Goal: Transaction & Acquisition: Register for event/course

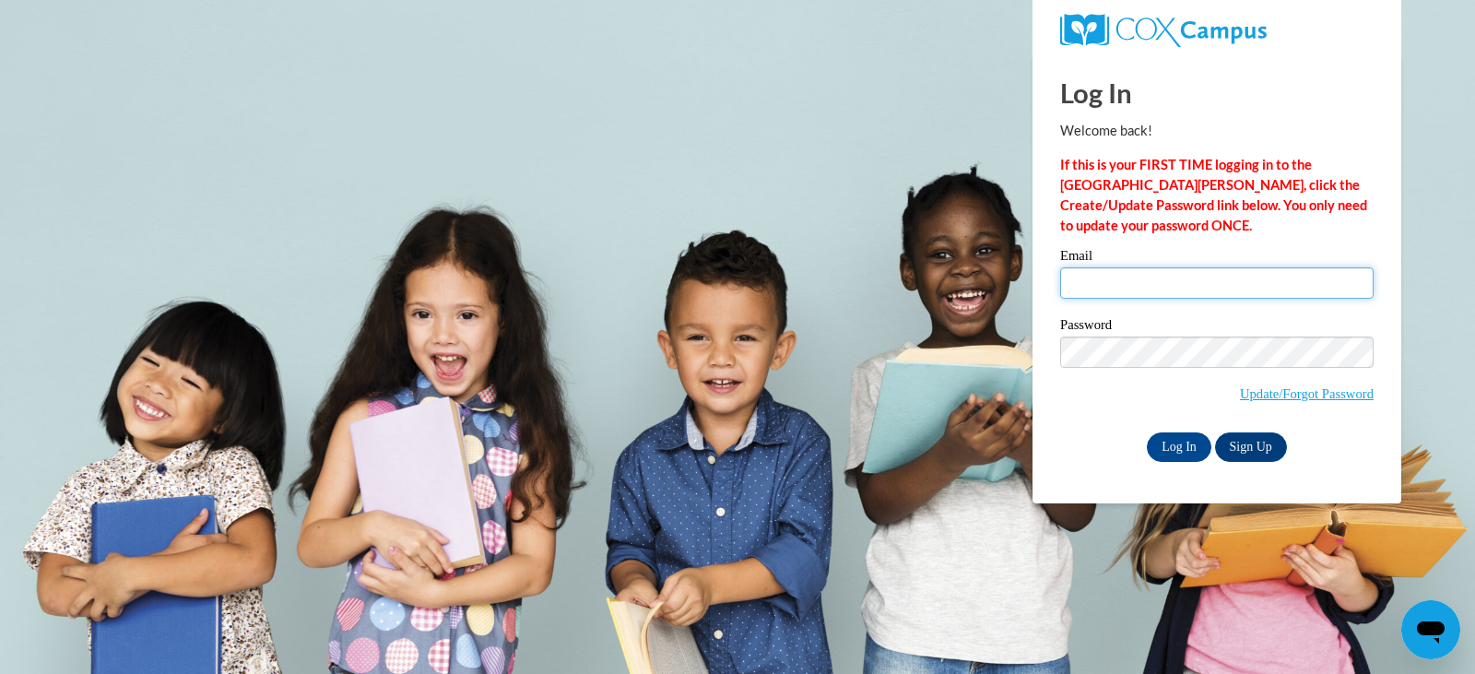
click at [1122, 282] on input "Email" at bounding box center [1216, 282] width 313 height 31
click at [1136, 283] on input "Email" at bounding box center [1216, 282] width 313 height 31
type input "[EMAIL_ADDRESS][DOMAIN_NAME]"
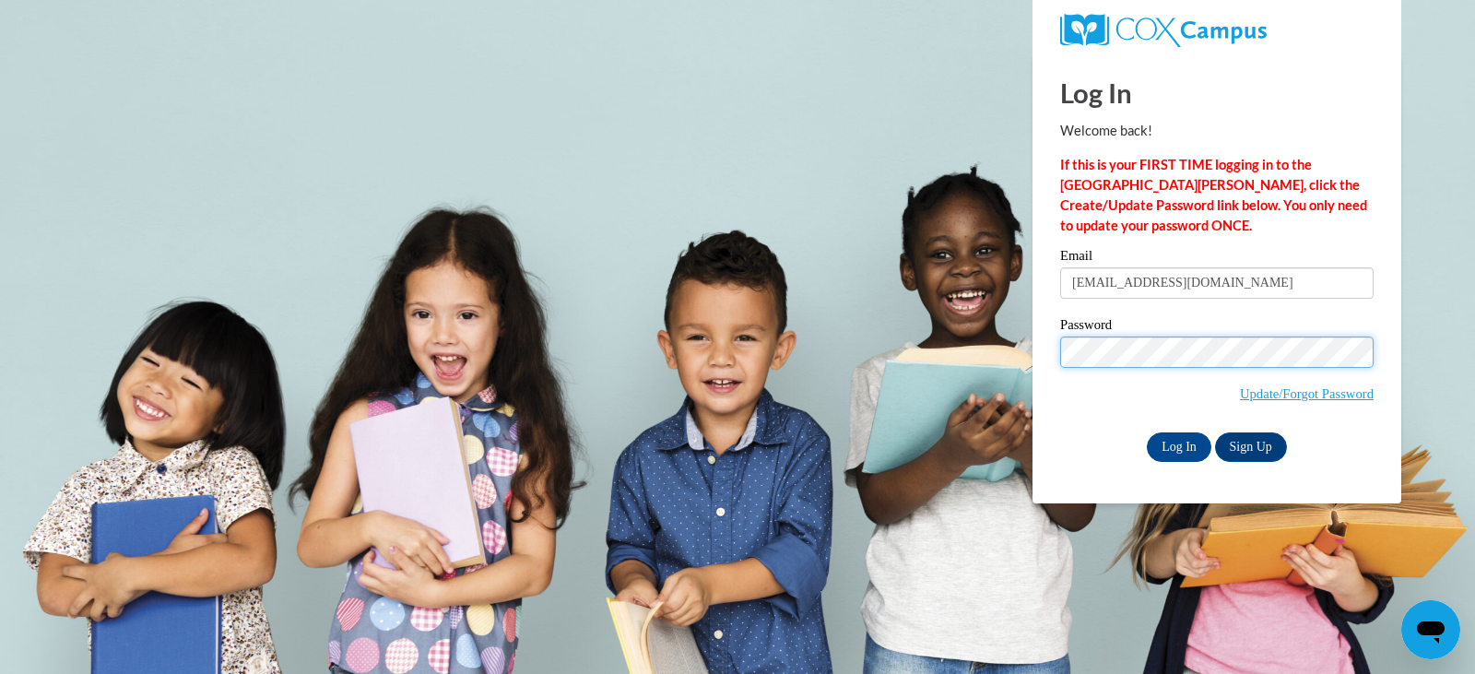
click at [1147, 432] on input "Log In" at bounding box center [1179, 446] width 65 height 29
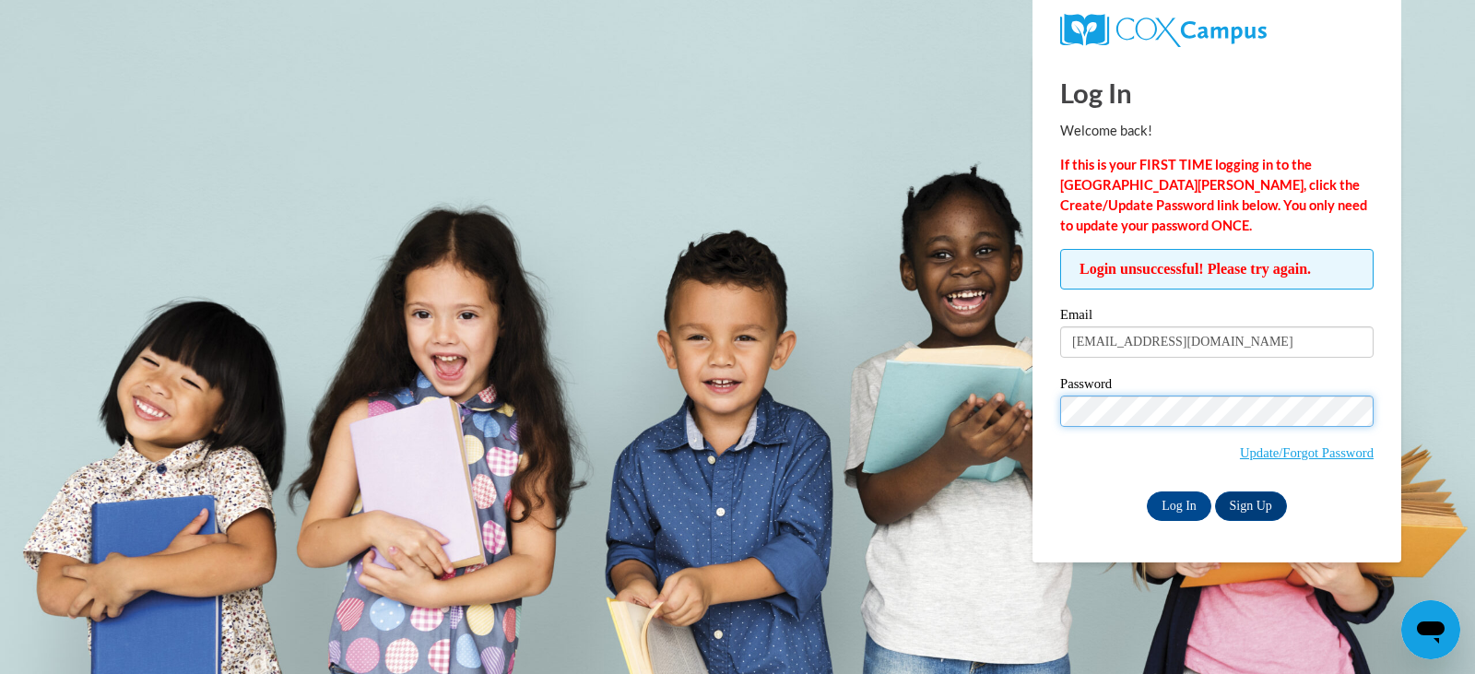
click at [1147, 491] on input "Log In" at bounding box center [1179, 505] width 65 height 29
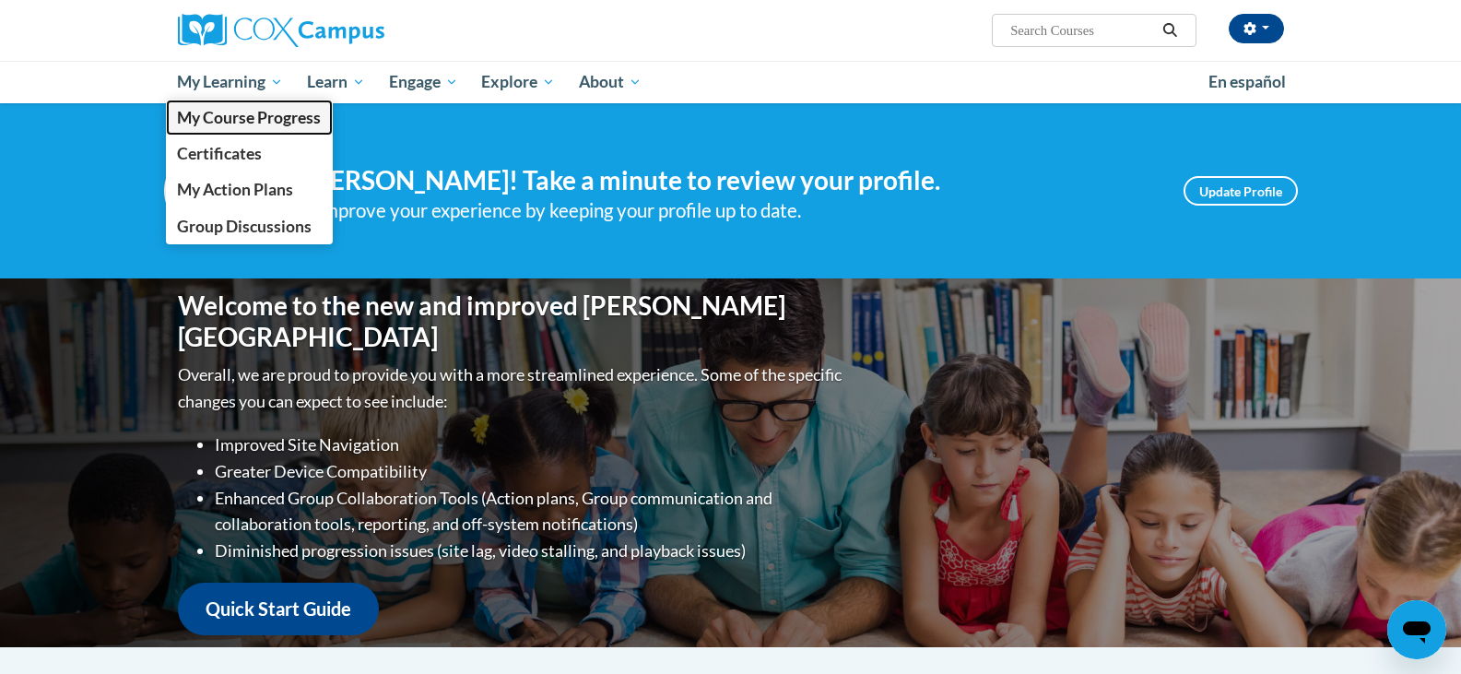
click at [217, 109] on span "My Course Progress" at bounding box center [249, 117] width 144 height 19
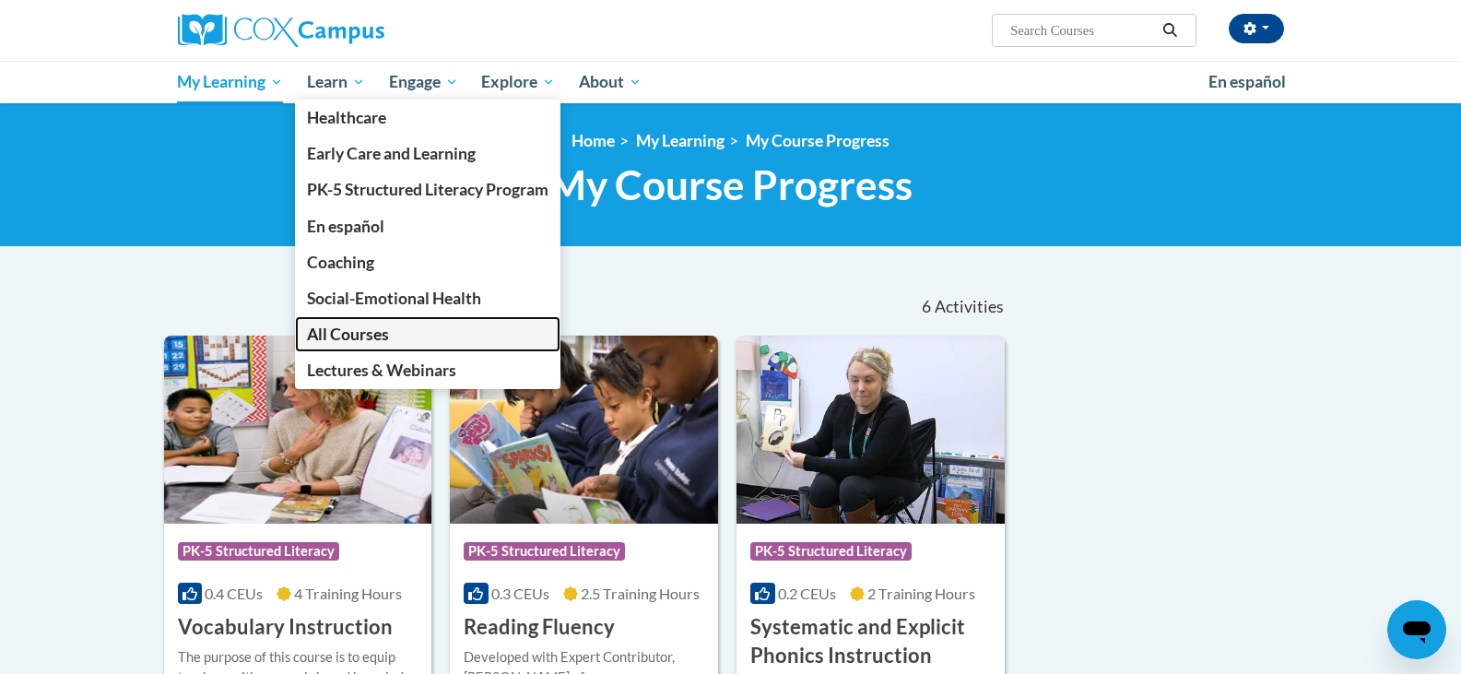
click at [365, 332] on span "All Courses" at bounding box center [348, 333] width 82 height 19
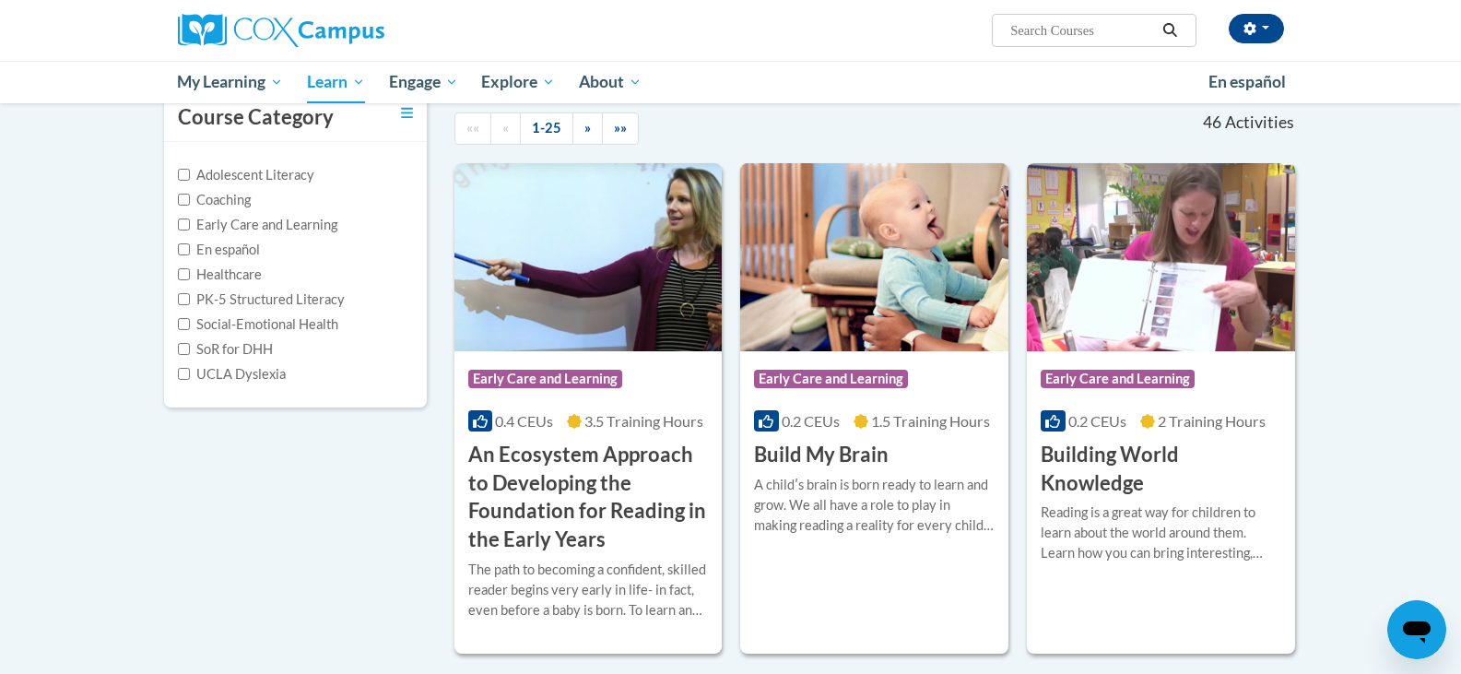
scroll to position [277, 0]
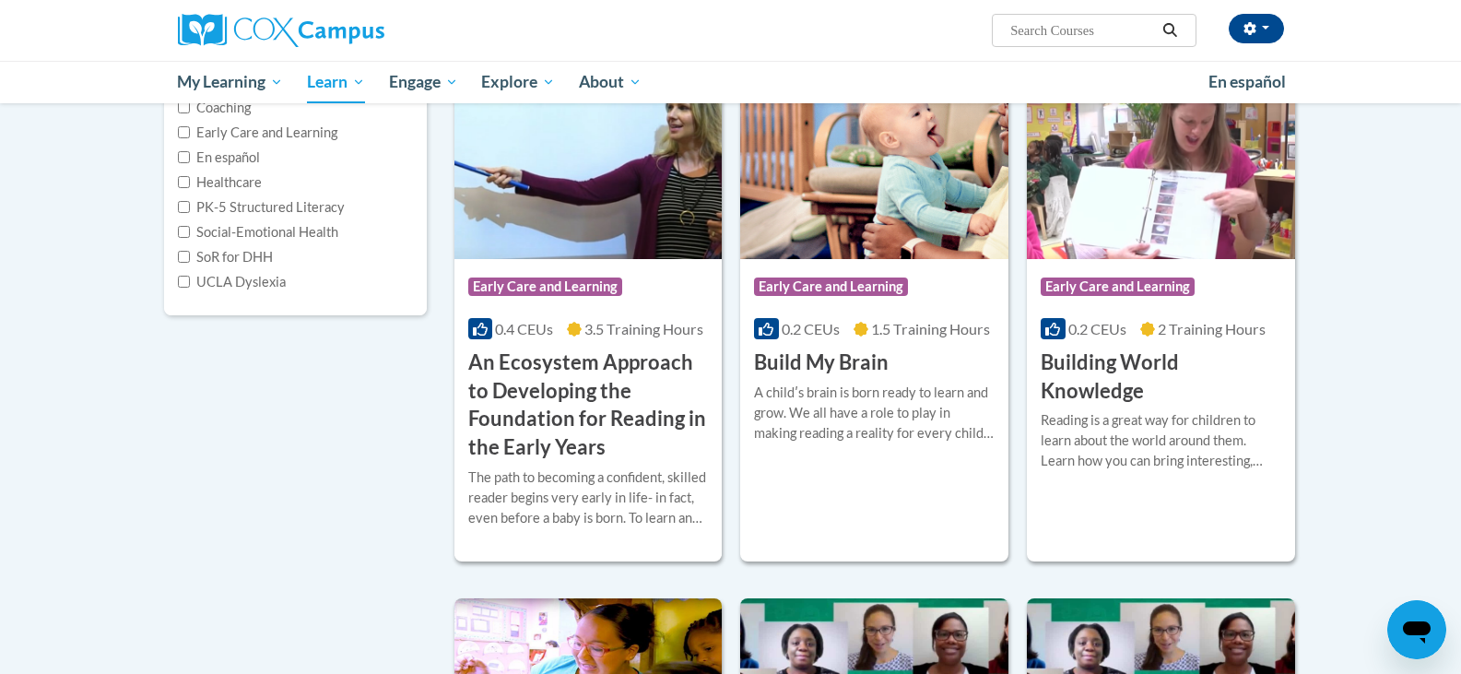
click at [1080, 21] on input "Search..." at bounding box center [1081, 30] width 147 height 22
type input "read aloud"
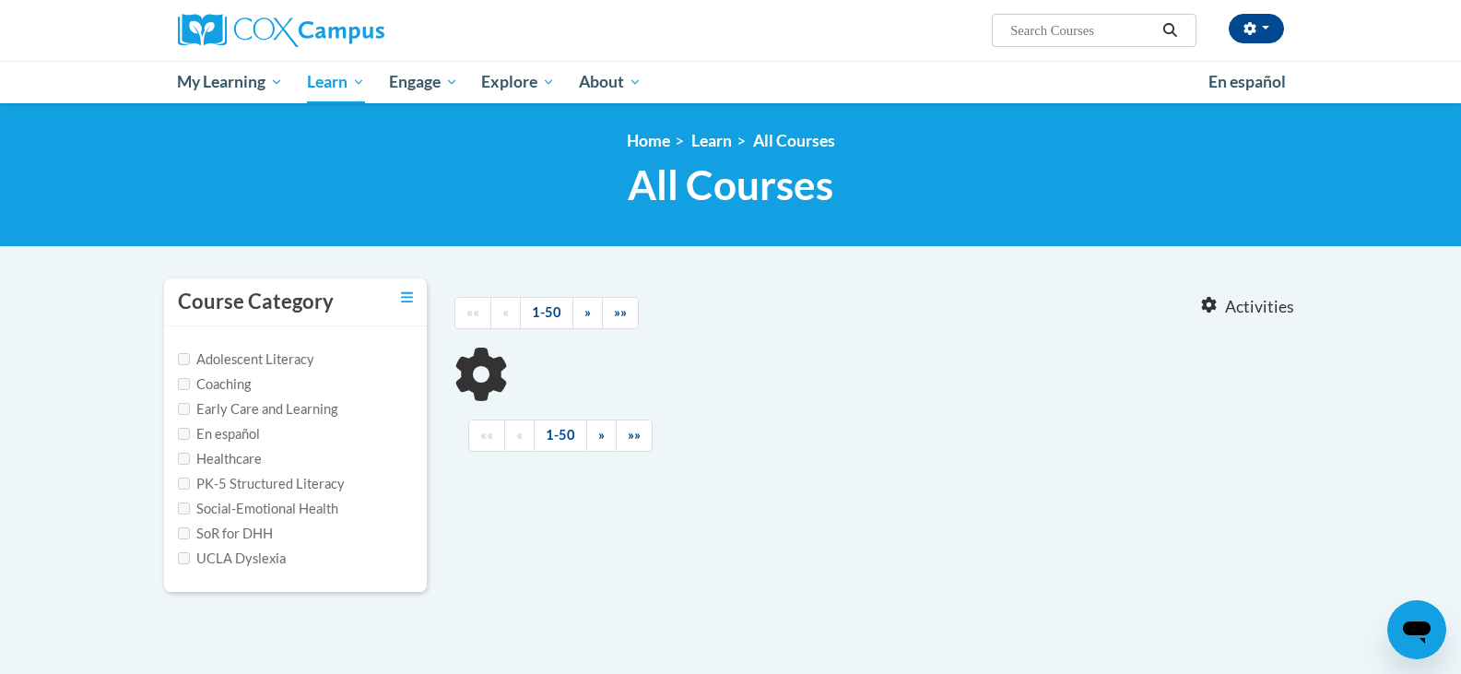
type input "read aloud"
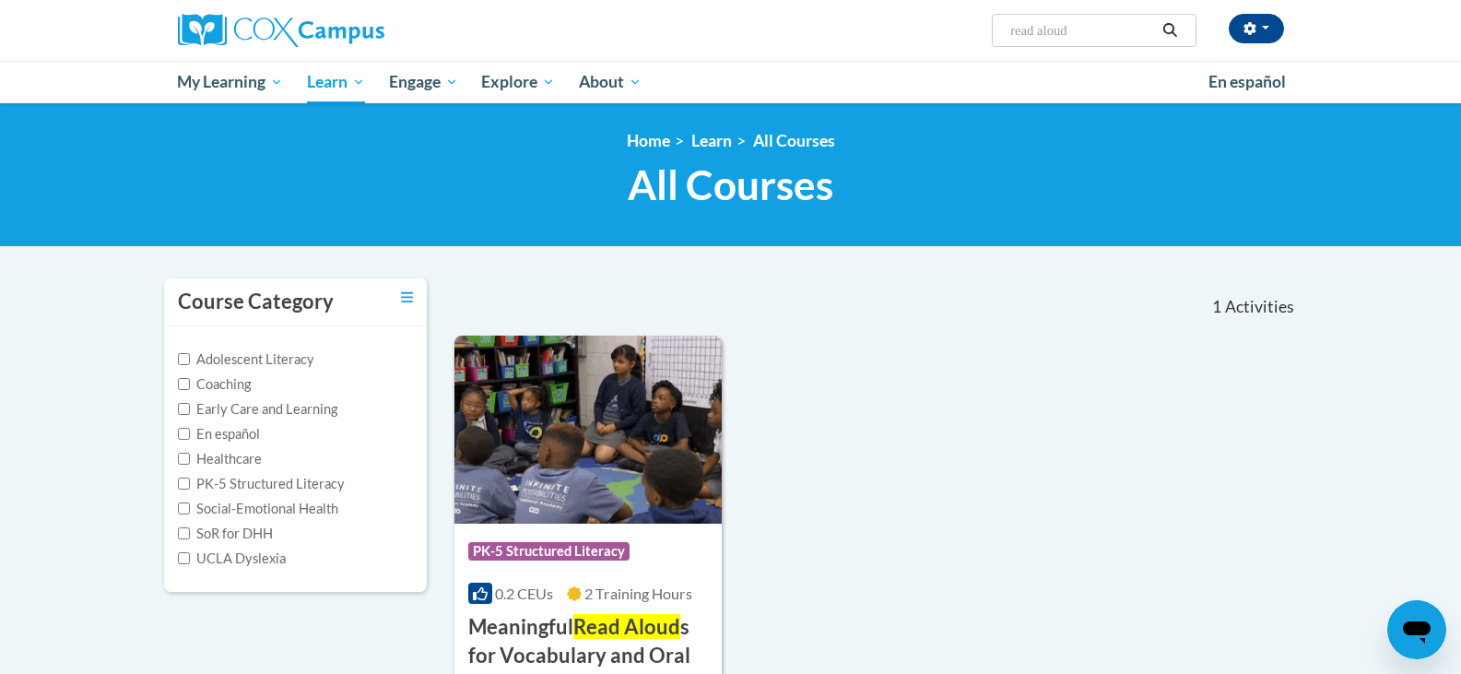
scroll to position [92, 0]
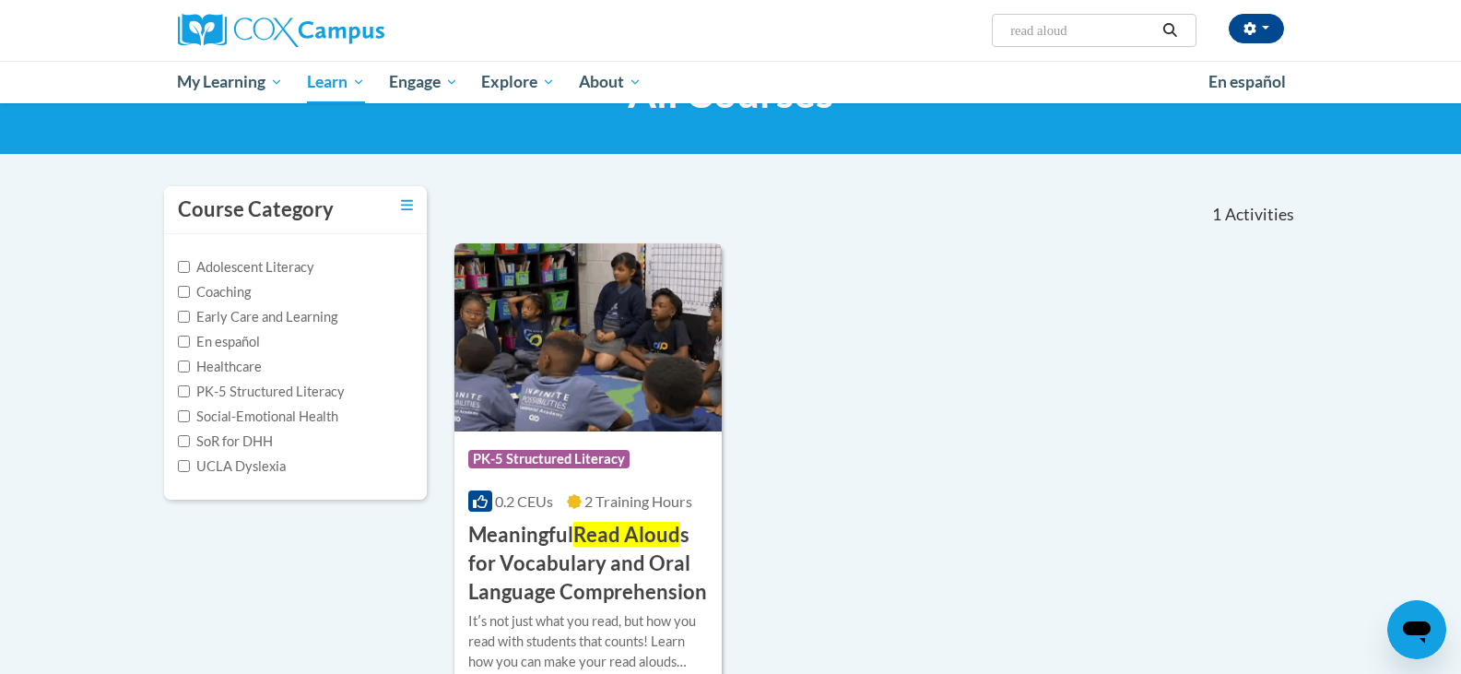
click at [534, 574] on h3 "Meaningful Read Aloud s for Vocabulary and Oral Language Comprehension" at bounding box center [588, 563] width 241 height 85
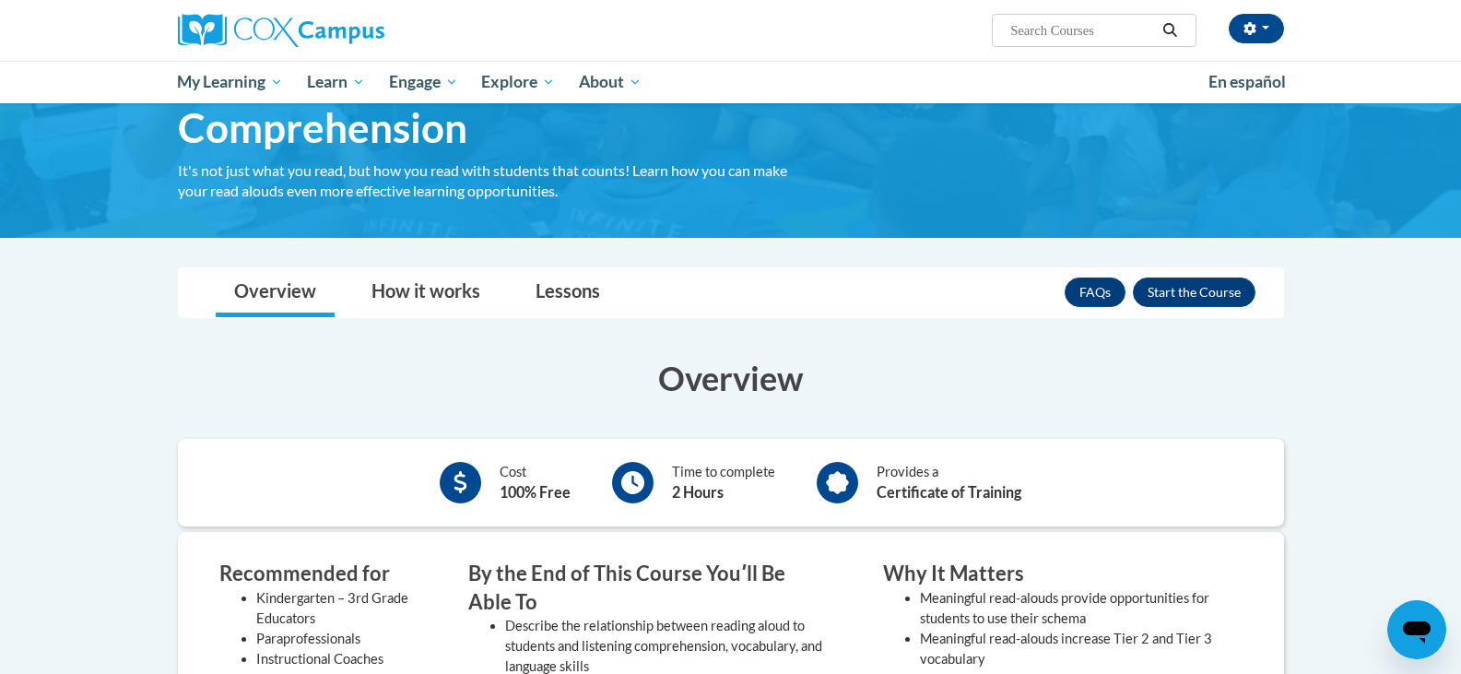
scroll to position [277, 0]
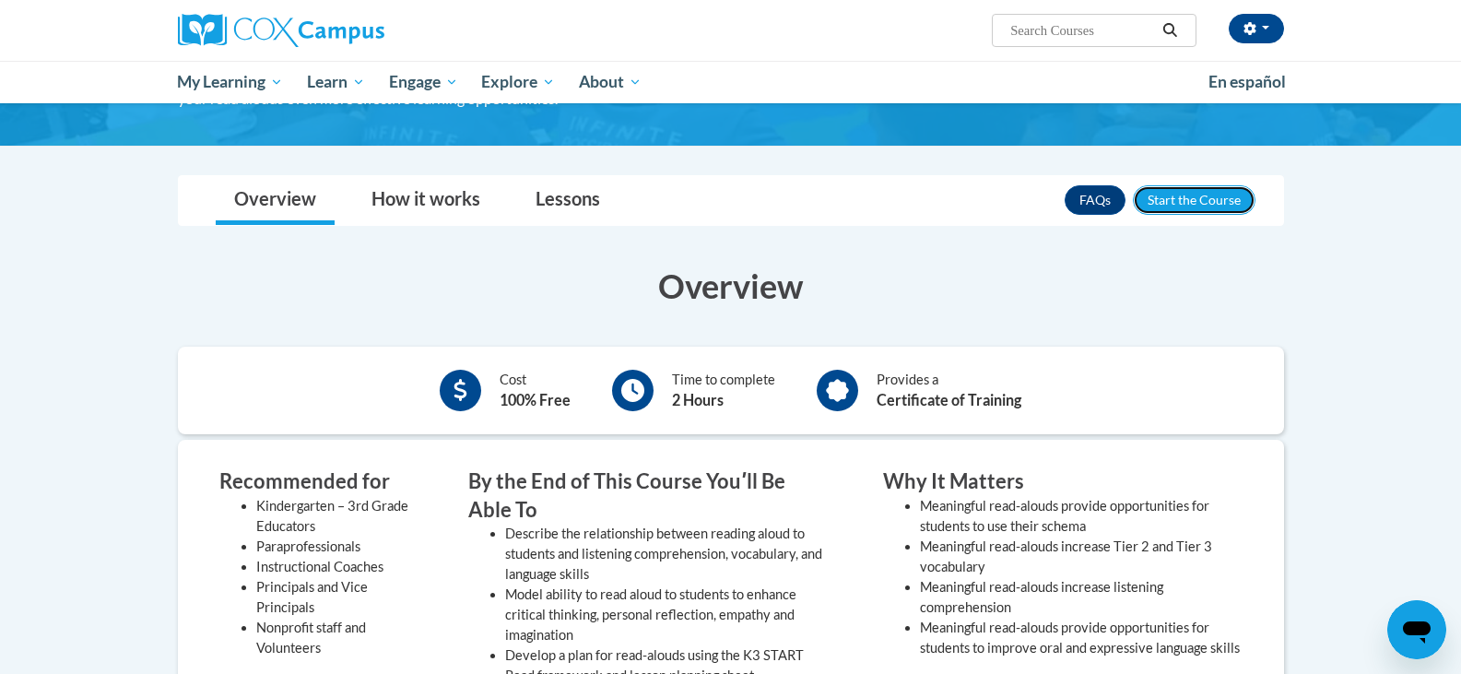
click at [1187, 192] on button "Enroll" at bounding box center [1194, 199] width 123 height 29
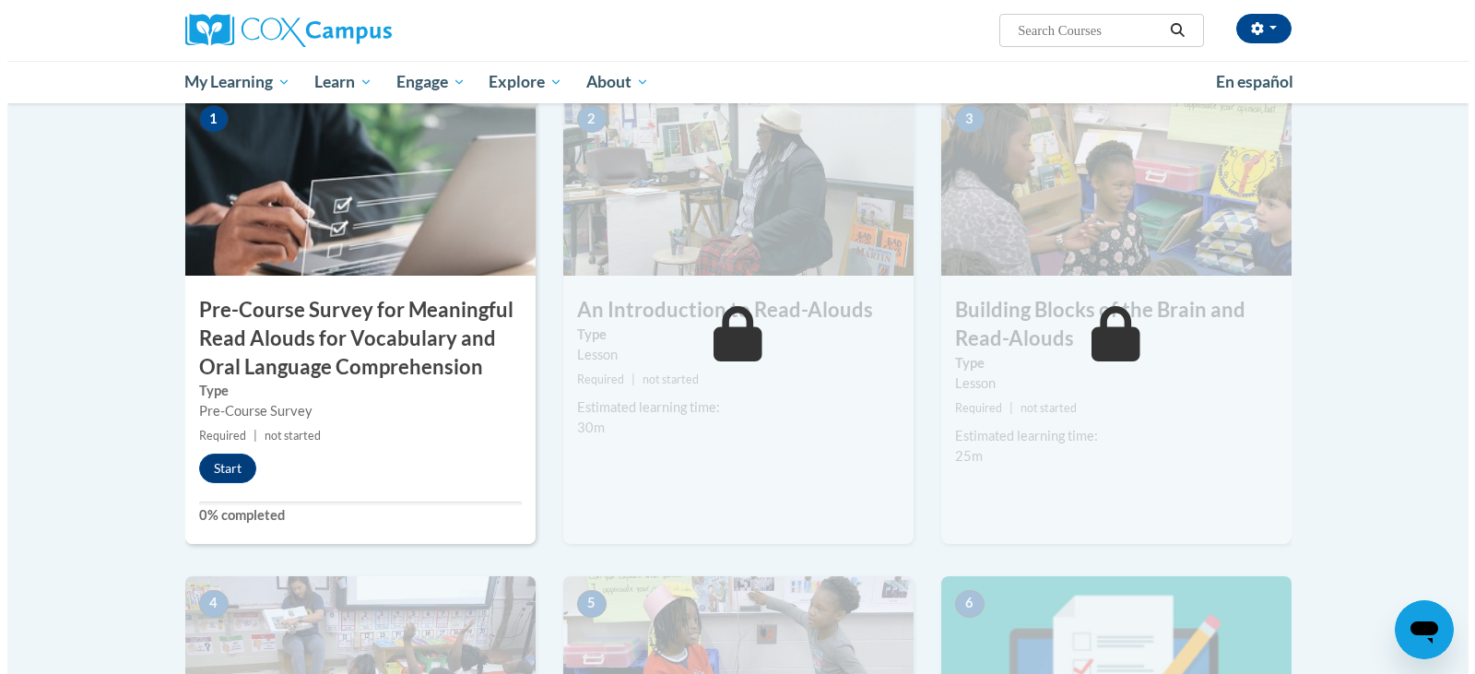
scroll to position [553, 0]
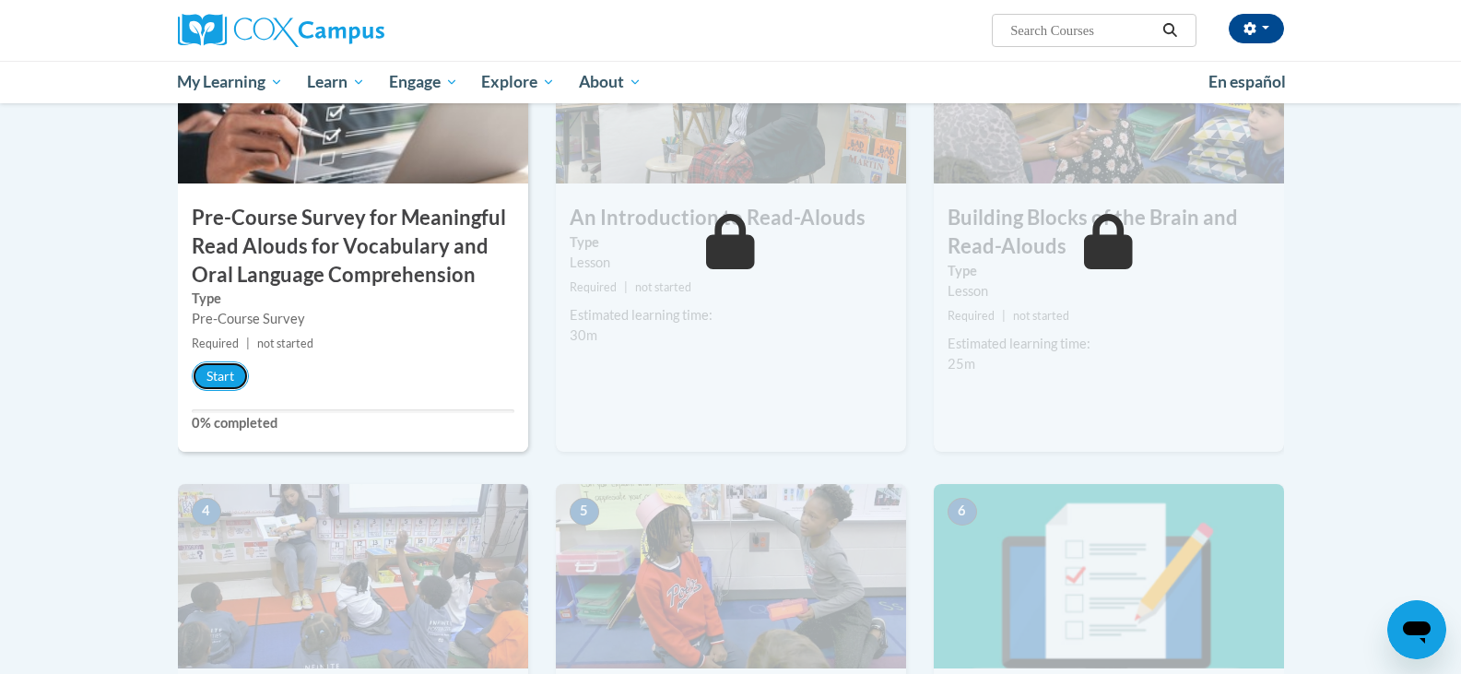
click at [235, 380] on button "Start" at bounding box center [220, 375] width 57 height 29
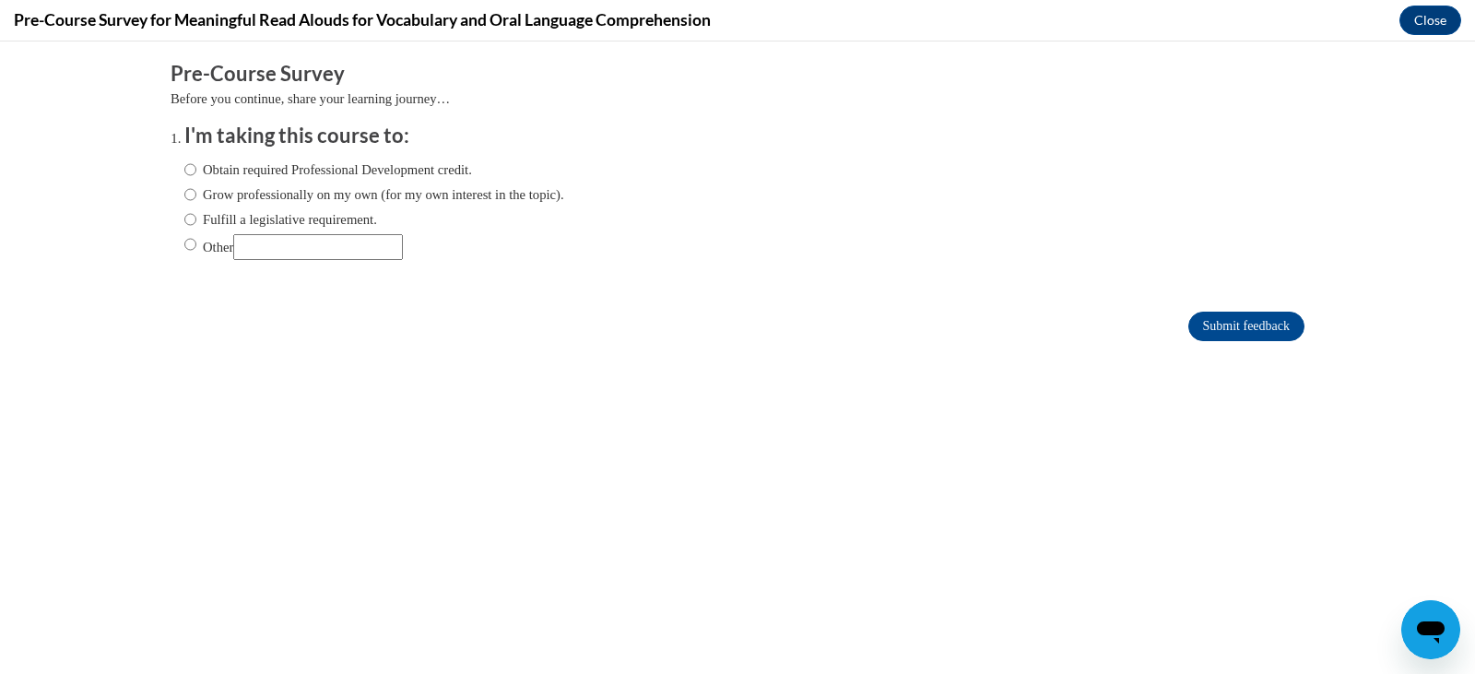
scroll to position [0, 0]
click at [184, 217] on input "Fulfill a legislative requirement." at bounding box center [190, 219] width 12 height 20
radio input "true"
click at [1210, 324] on input "Submit feedback" at bounding box center [1246, 326] width 116 height 29
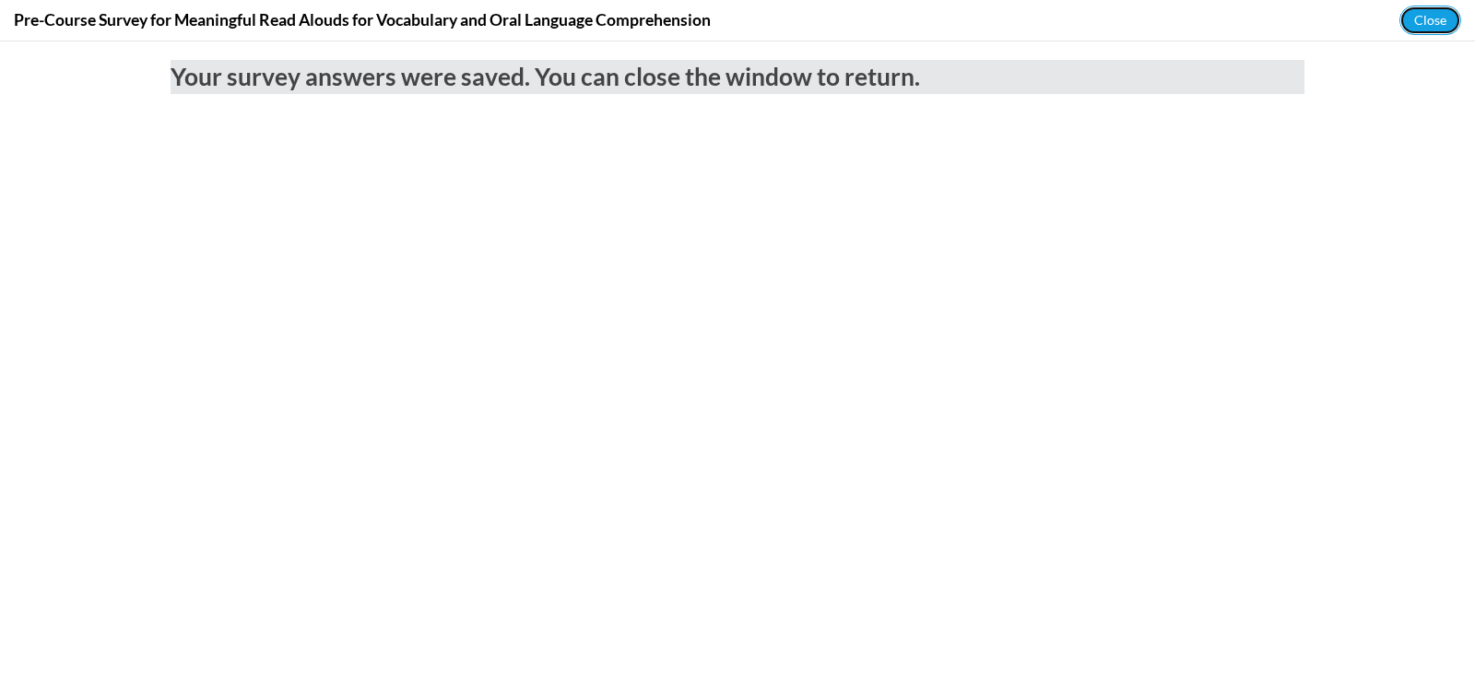
click at [1412, 15] on button "Close" at bounding box center [1430, 20] width 62 height 29
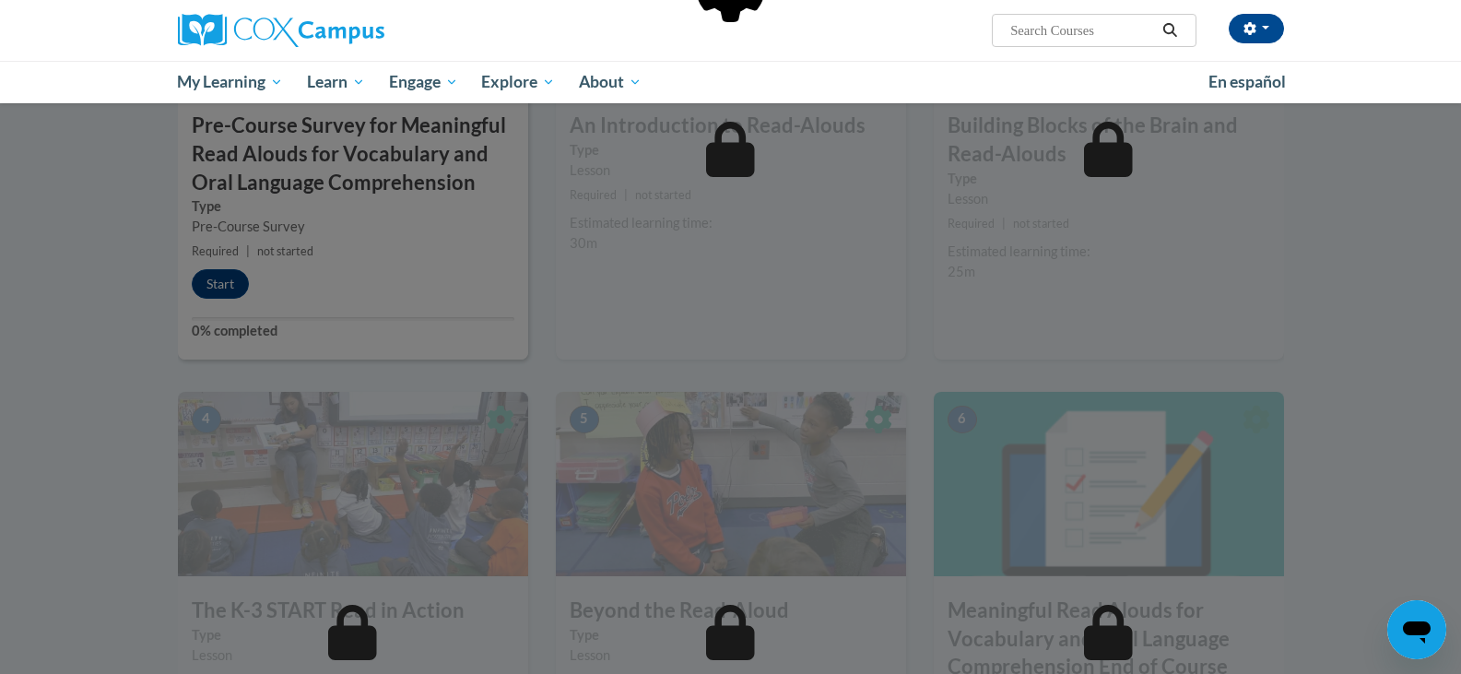
scroll to position [737, 0]
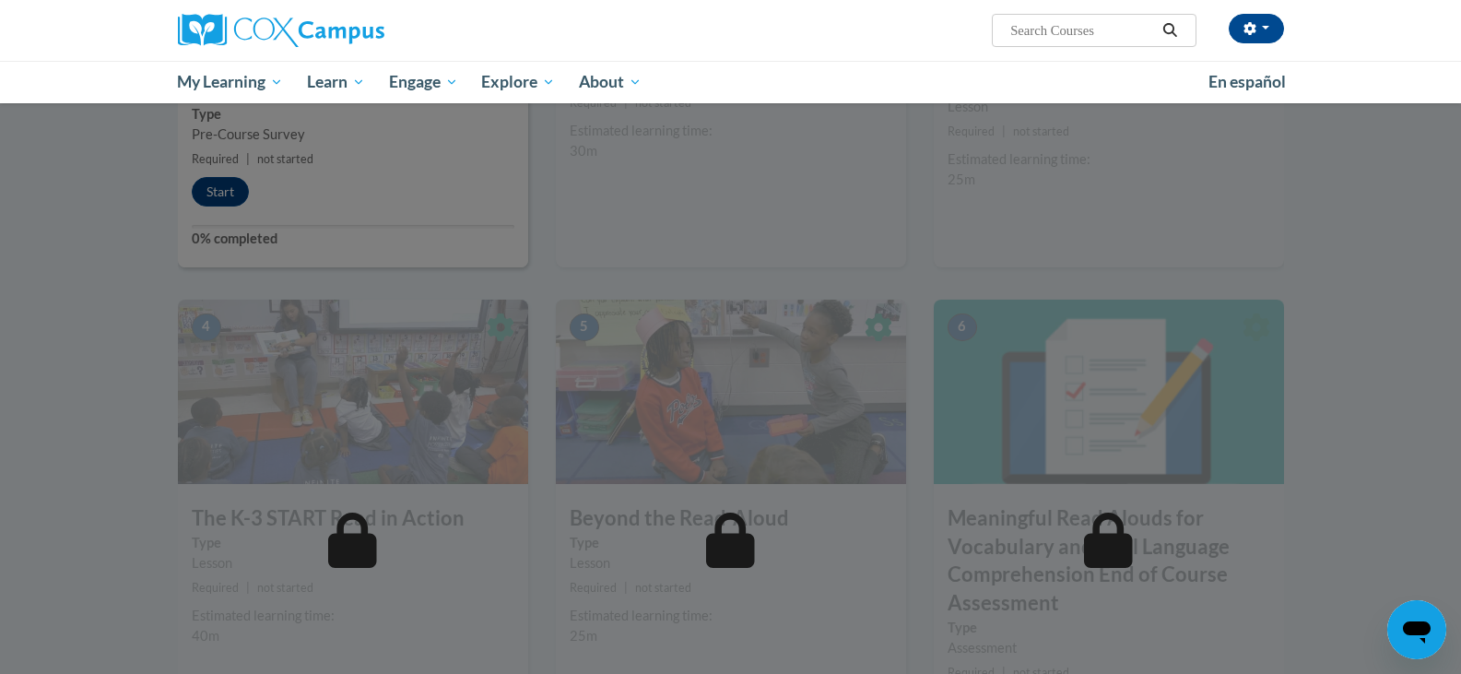
click at [210, 197] on div at bounding box center [730, 337] width 1461 height 674
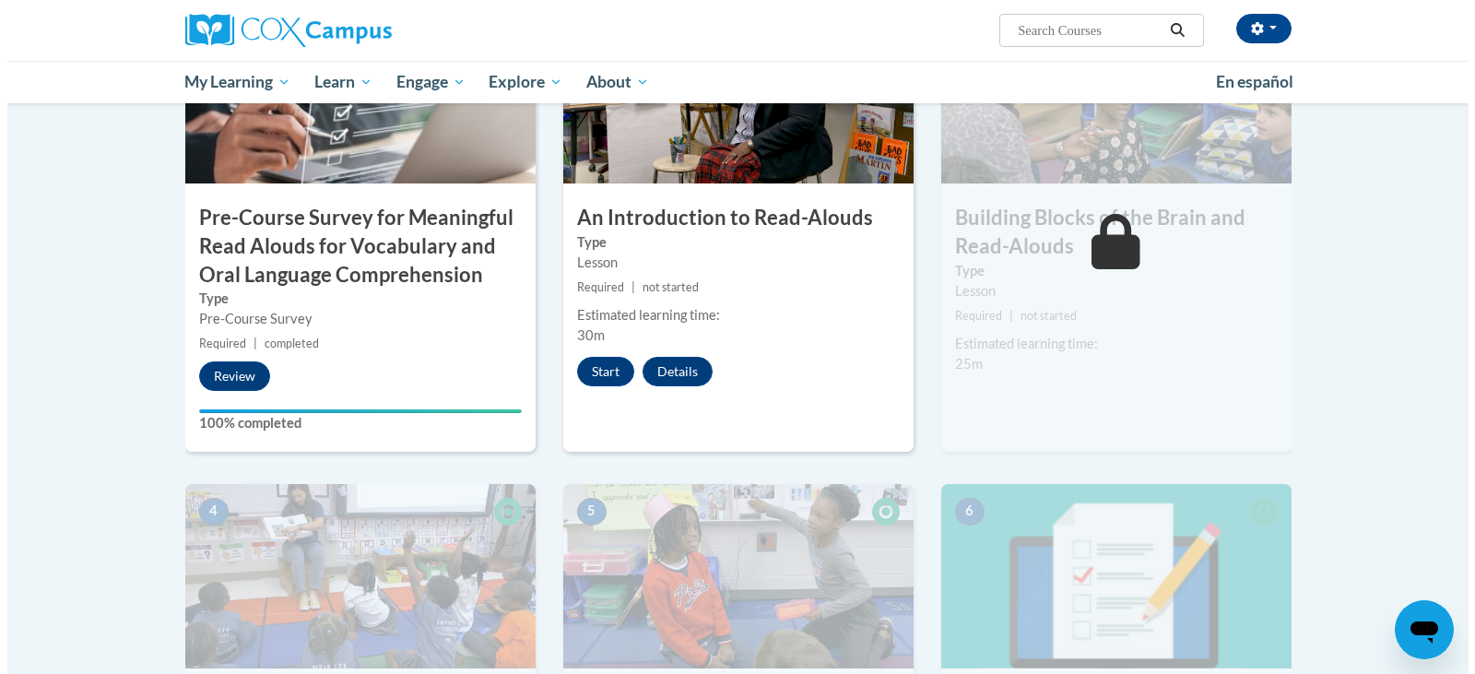
scroll to position [369, 0]
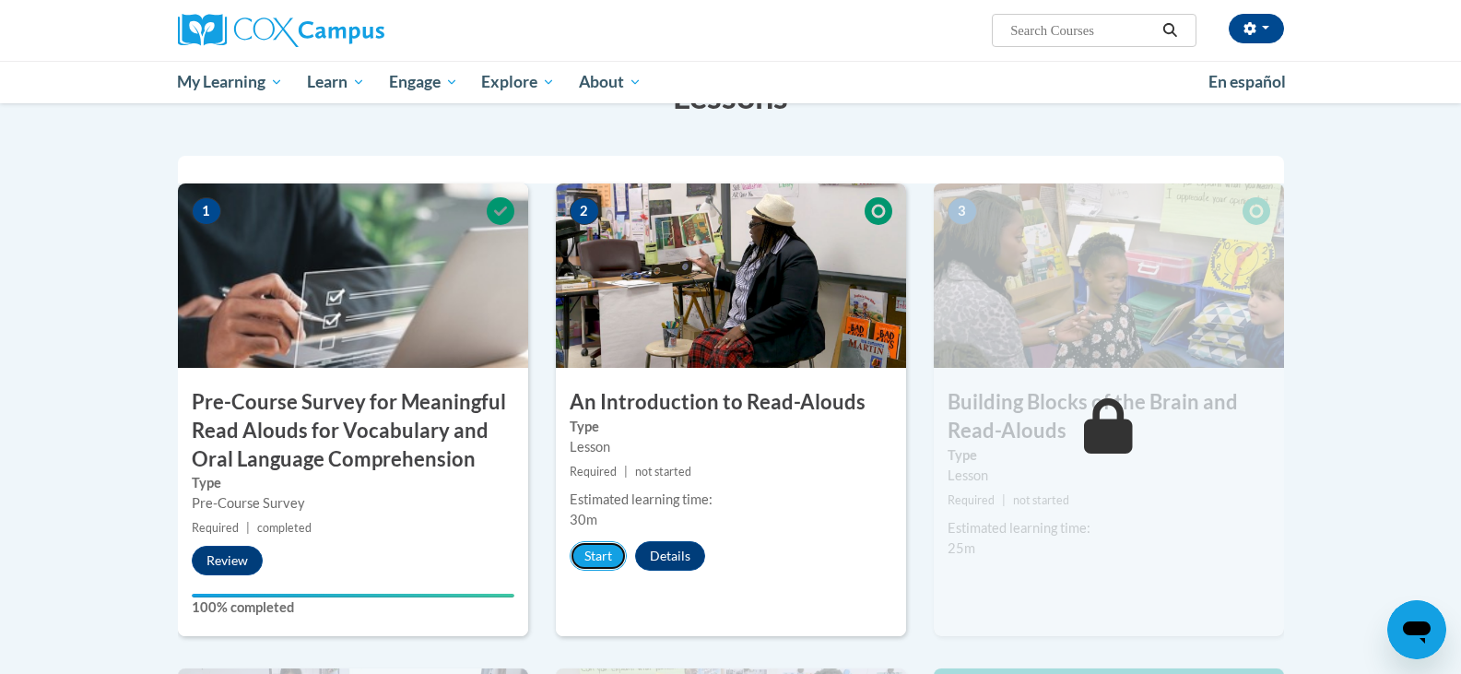
click at [594, 557] on button "Start" at bounding box center [598, 555] width 57 height 29
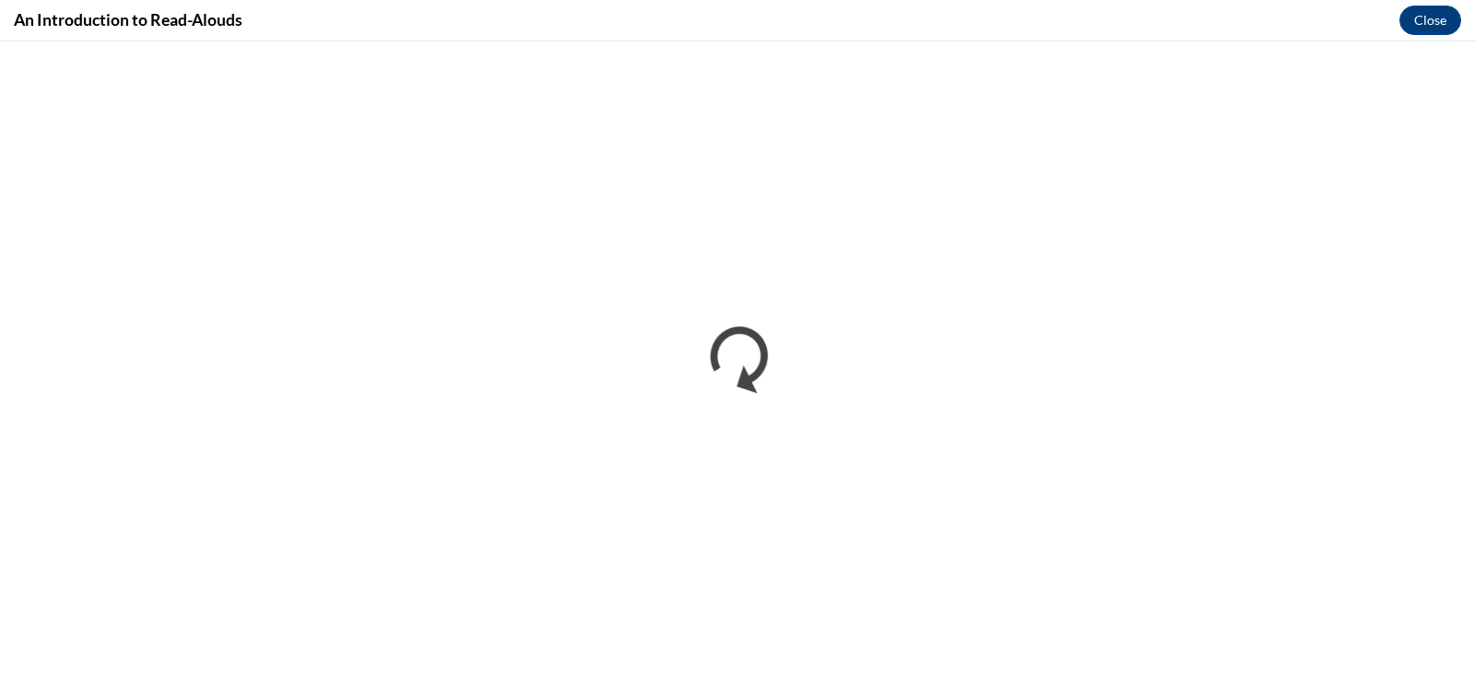
scroll to position [0, 0]
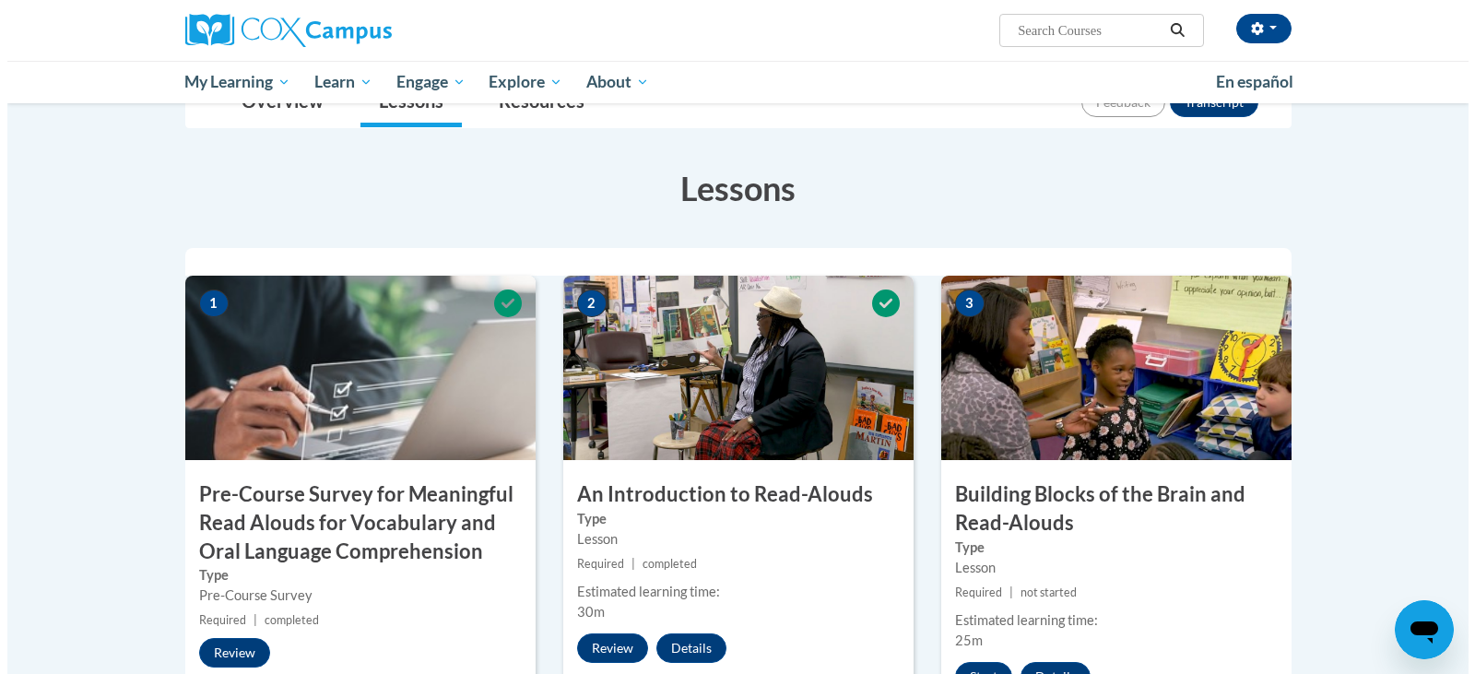
scroll to position [369, 0]
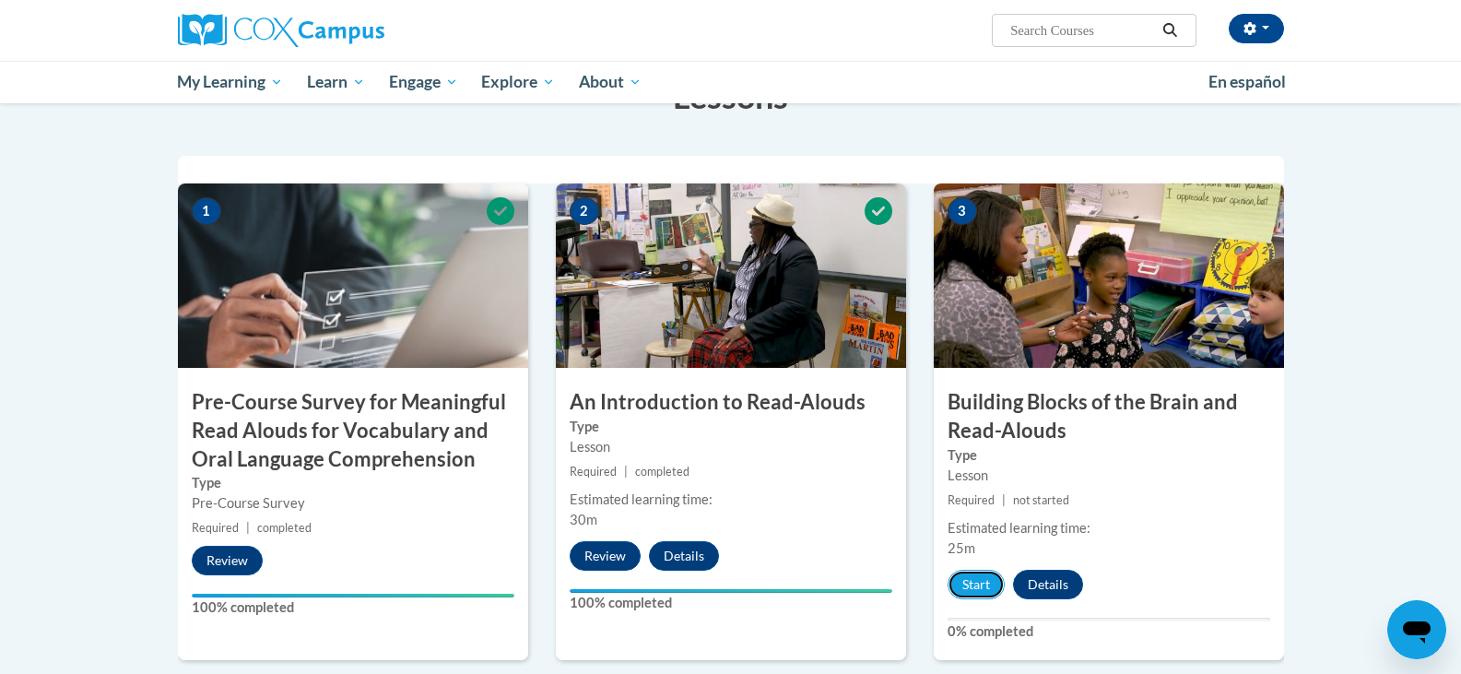
click at [966, 583] on button "Start" at bounding box center [976, 584] width 57 height 29
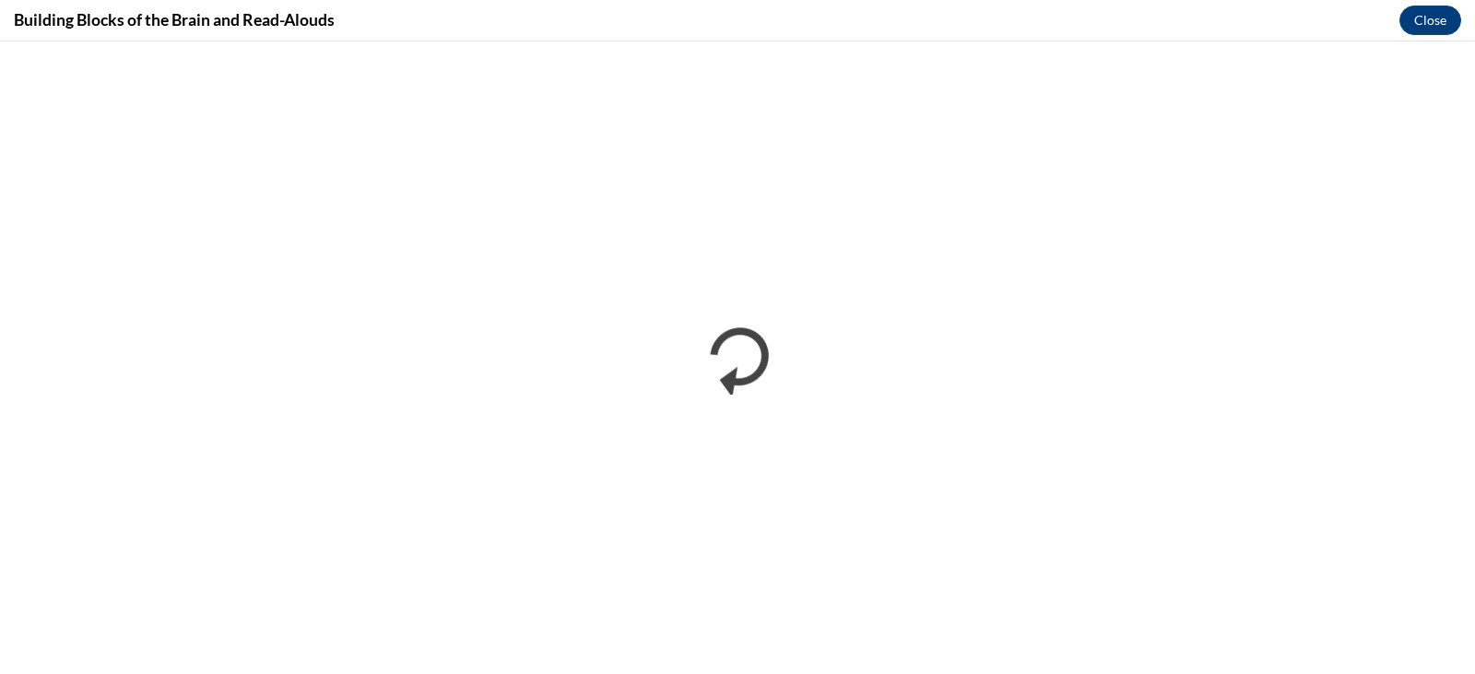
scroll to position [0, 0]
